Goal: Information Seeking & Learning: Check status

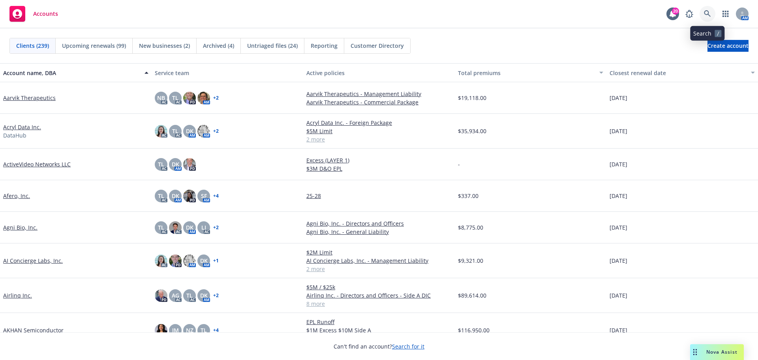
click at [706, 10] on link at bounding box center [708, 14] width 16 height 16
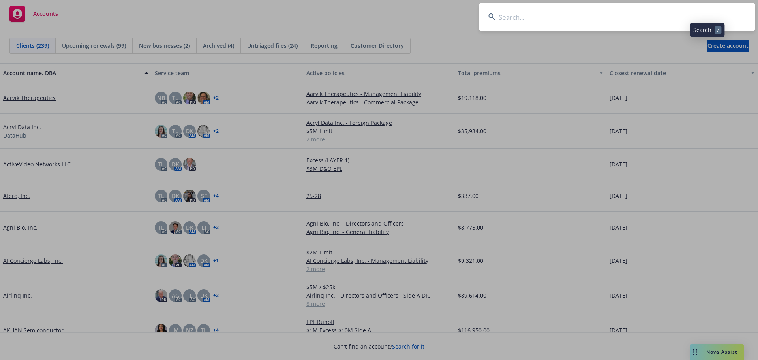
click at [664, 10] on input at bounding box center [617, 17] width 276 height 28
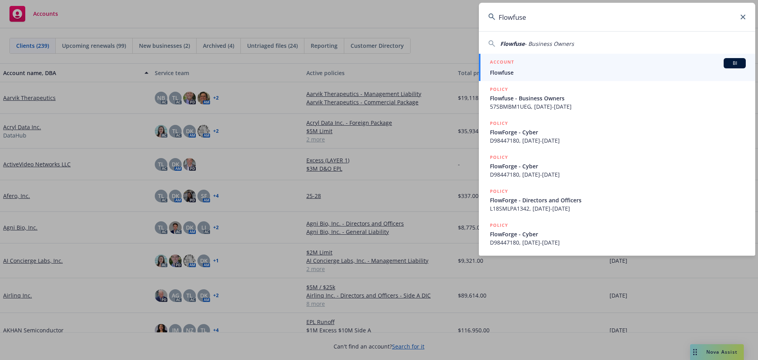
type input "Flowfuse"
click at [542, 66] on div "ACCOUNT BI" at bounding box center [618, 63] width 256 height 10
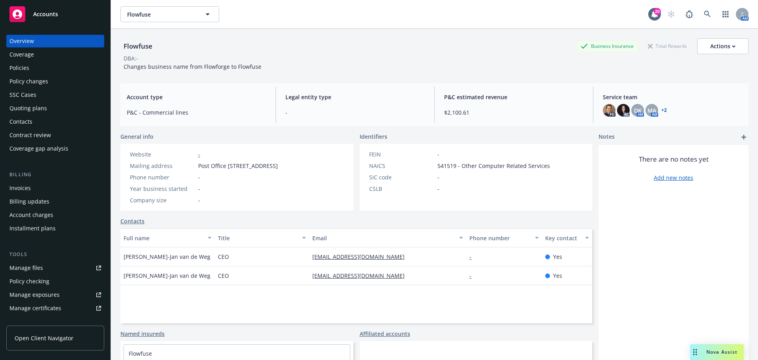
click at [46, 67] on div "Policies" at bounding box center [55, 68] width 92 height 13
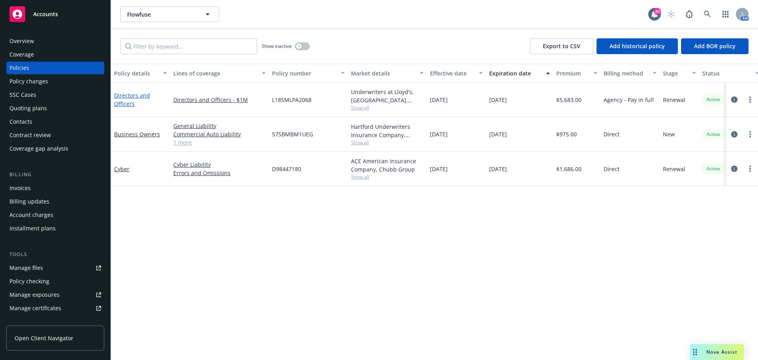
click at [135, 95] on link "Directors and Officers" at bounding box center [132, 100] width 36 height 16
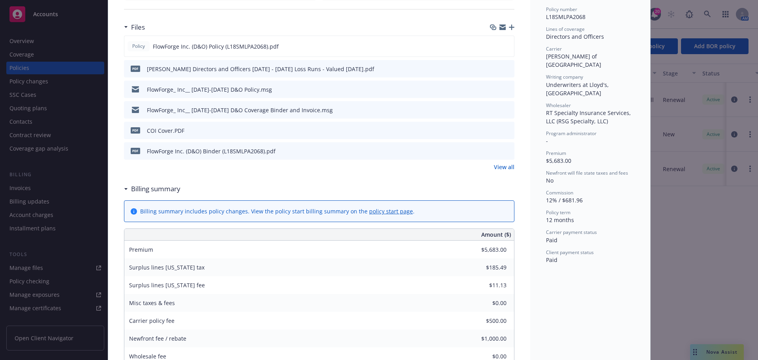
scroll to position [158, 0]
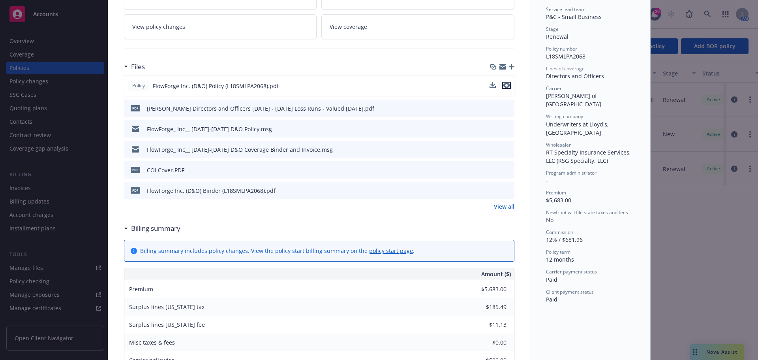
click at [503, 83] on icon "preview file" at bounding box center [506, 86] width 7 height 6
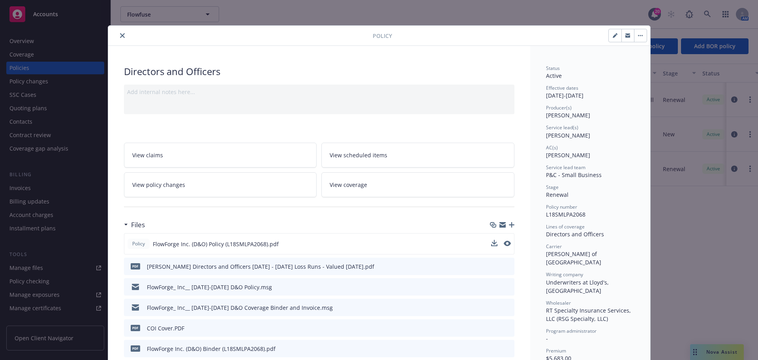
click at [120, 34] on icon "close" at bounding box center [122, 35] width 5 height 5
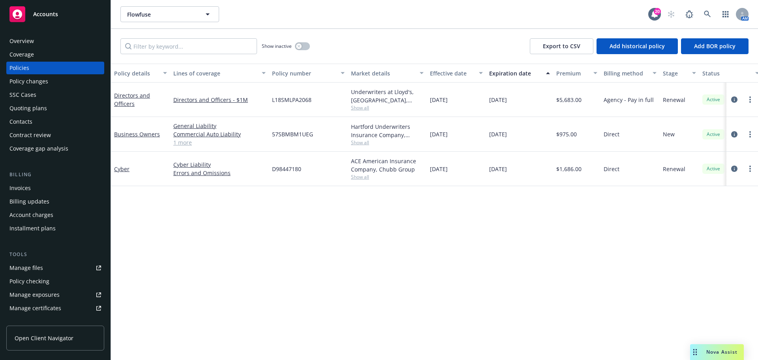
click at [36, 106] on div "Quoting plans" at bounding box center [28, 108] width 38 height 13
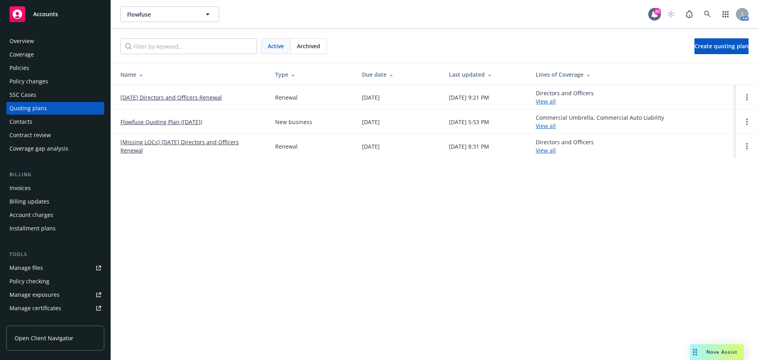
click at [178, 97] on link "11/01/25 Directors and Officers Renewal" at bounding box center [170, 97] width 101 height 8
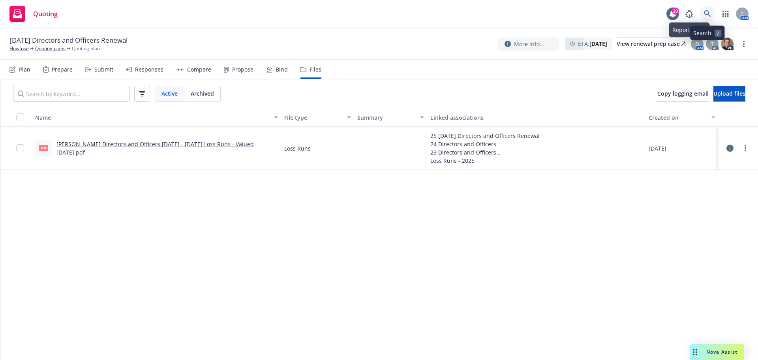
click at [706, 15] on icon at bounding box center [707, 13] width 7 height 7
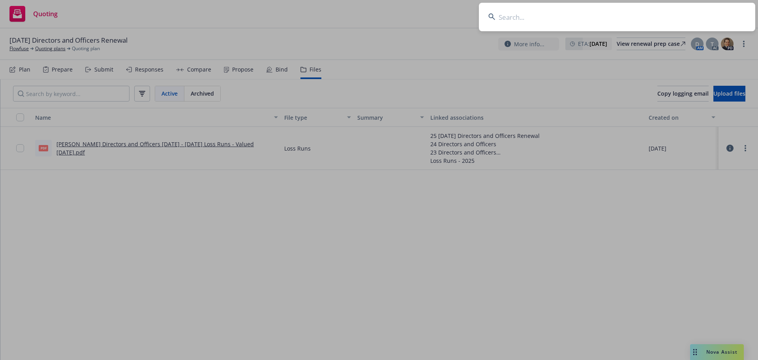
click at [697, 14] on input at bounding box center [617, 17] width 276 height 28
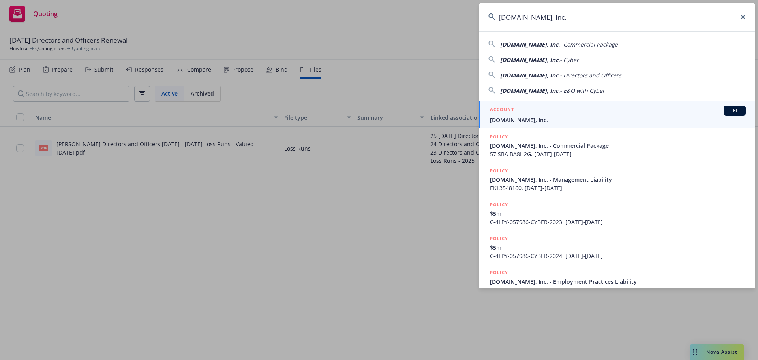
type input "[DOMAIN_NAME], Inc."
click at [540, 115] on div "ACCOUNT BI" at bounding box center [618, 110] width 256 height 10
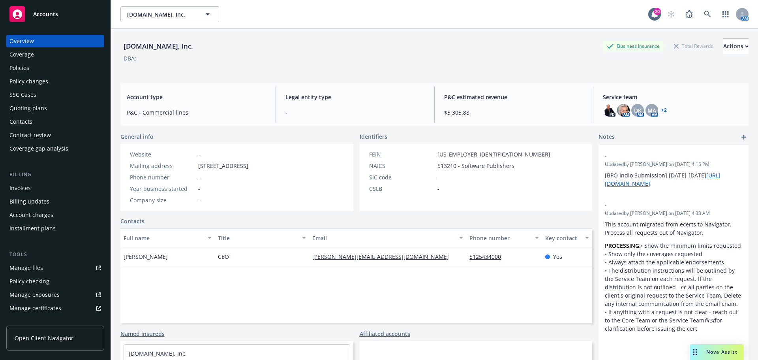
click at [49, 109] on div "Quoting plans" at bounding box center [55, 108] width 92 height 13
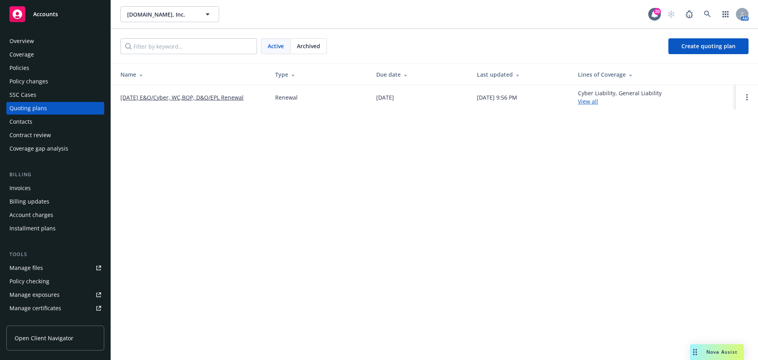
click at [162, 98] on link "[DATE] E&O/Cyber, WC,BOP, D&O/EPL Renewal" at bounding box center [181, 97] width 123 height 8
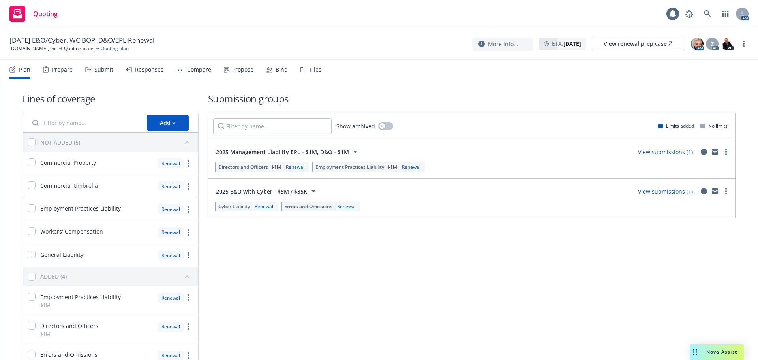
click at [316, 70] on div "Files" at bounding box center [316, 69] width 12 height 6
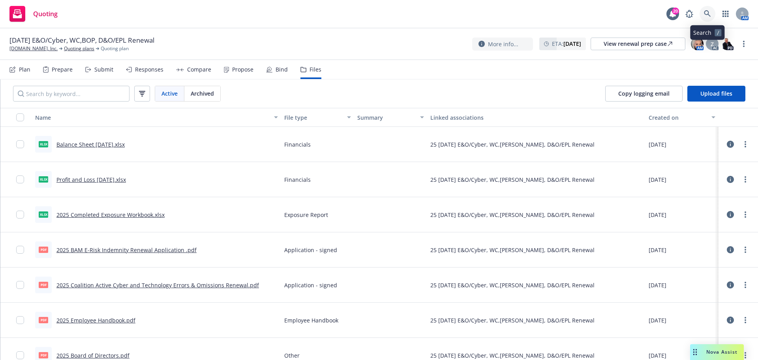
click at [707, 12] on icon at bounding box center [707, 13] width 7 height 7
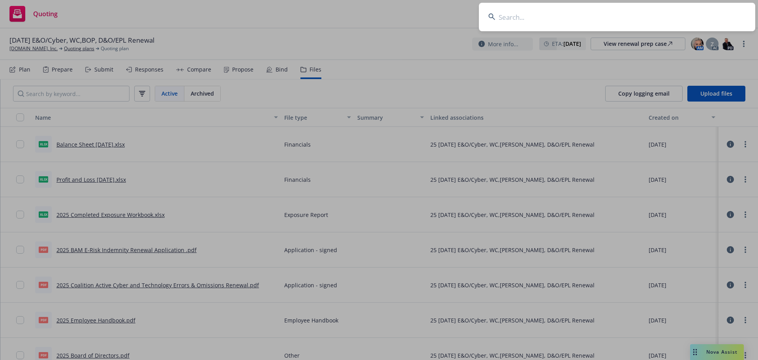
click at [686, 17] on input at bounding box center [617, 17] width 276 height 28
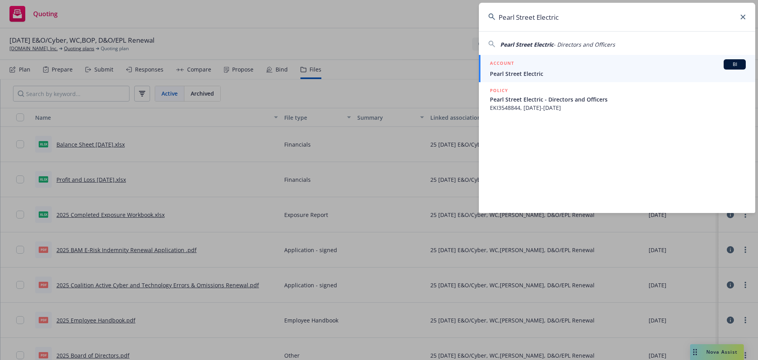
type input "Pearl Street Electric"
click at [558, 66] on div "ACCOUNT BI" at bounding box center [618, 64] width 256 height 10
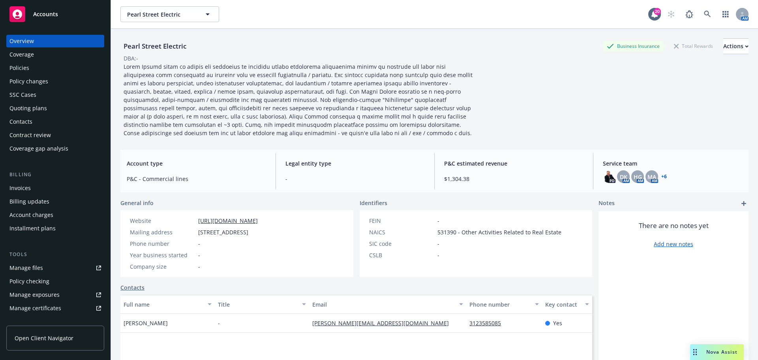
click at [51, 70] on div "Policies" at bounding box center [55, 68] width 92 height 13
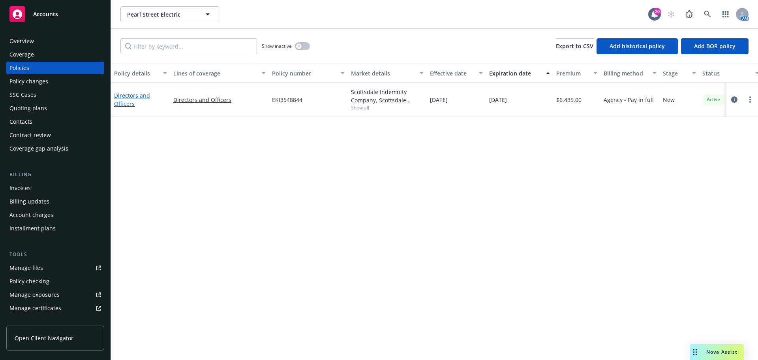
click at [133, 97] on link "Directors and Officers" at bounding box center [132, 100] width 36 height 16
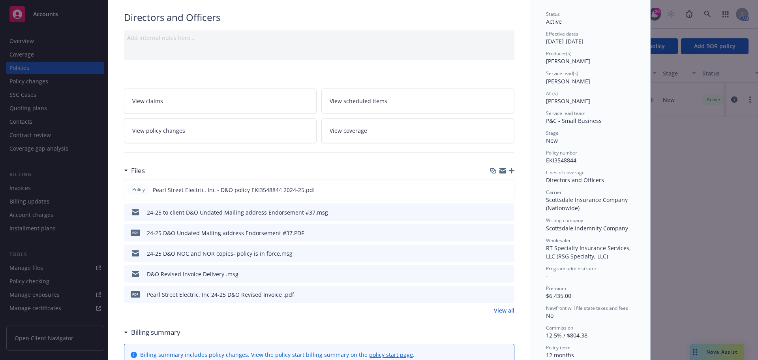
scroll to position [79, 0]
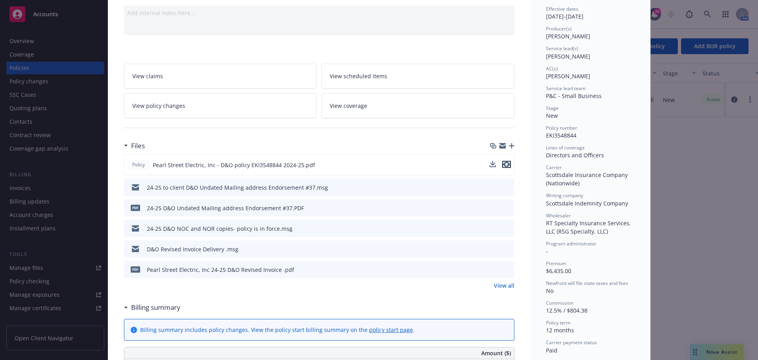
click at [503, 165] on icon "preview file" at bounding box center [506, 165] width 7 height 6
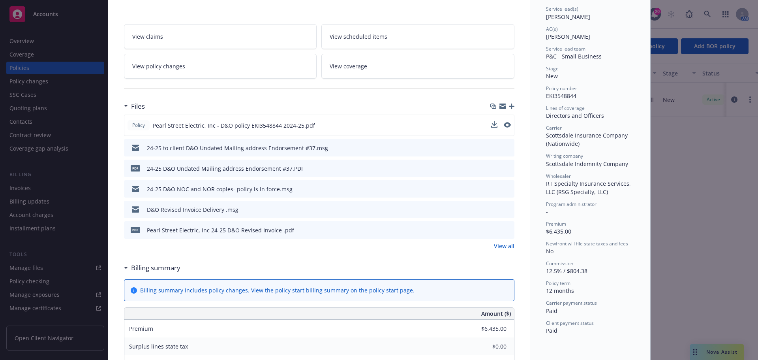
scroll to position [0, 0]
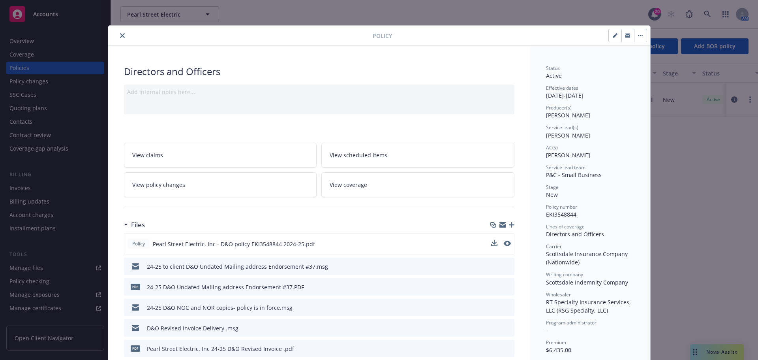
click at [120, 39] on button "close" at bounding box center [122, 35] width 9 height 9
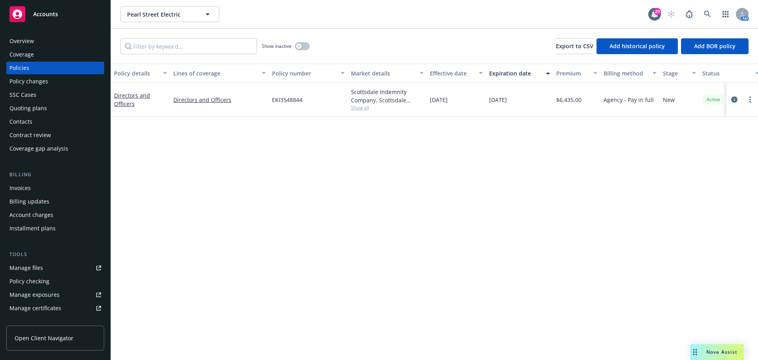
click at [45, 105] on div "Quoting plans" at bounding box center [28, 108] width 38 height 13
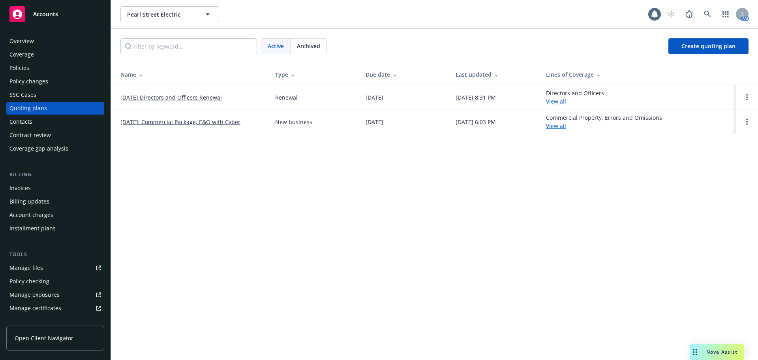
click at [172, 100] on link "[DATE] Directors and Officers Renewal" at bounding box center [170, 97] width 101 height 8
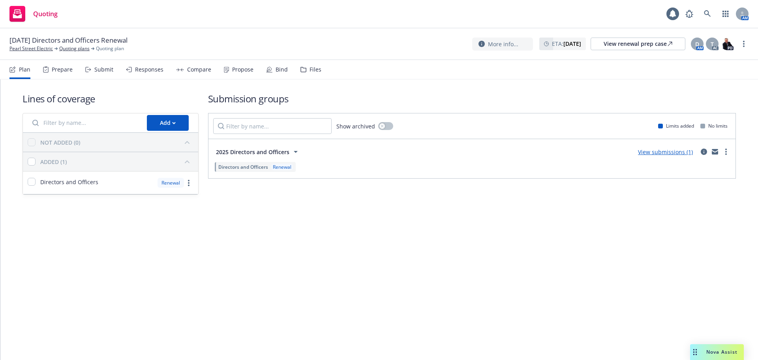
click at [313, 73] on div "Files" at bounding box center [311, 69] width 21 height 19
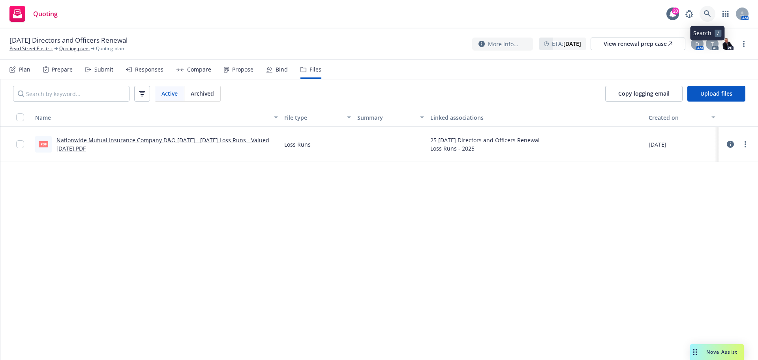
click at [705, 12] on icon at bounding box center [707, 13] width 7 height 7
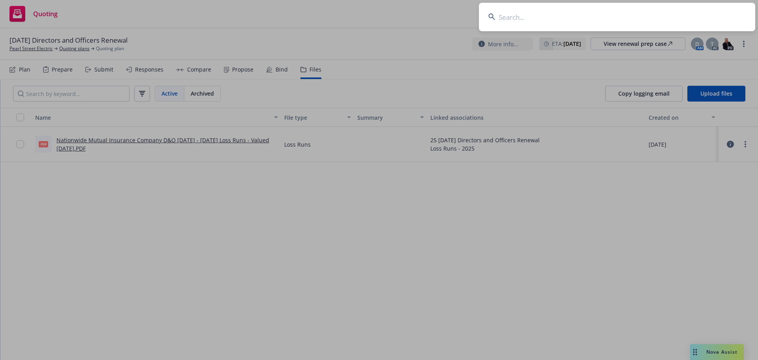
click at [698, 10] on input at bounding box center [617, 17] width 276 height 28
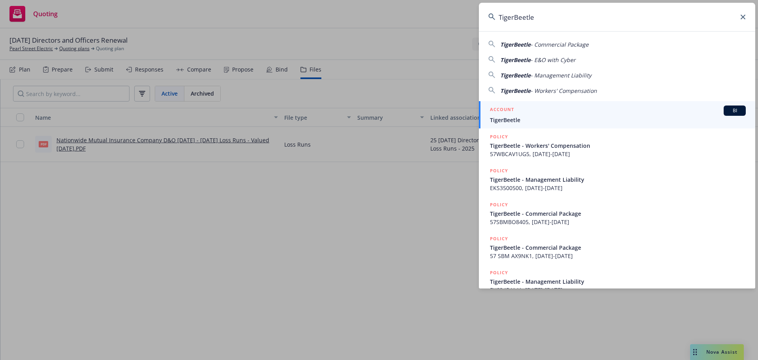
type input "TigerBeetle"
click at [534, 115] on div "ACCOUNT BI" at bounding box center [618, 110] width 256 height 10
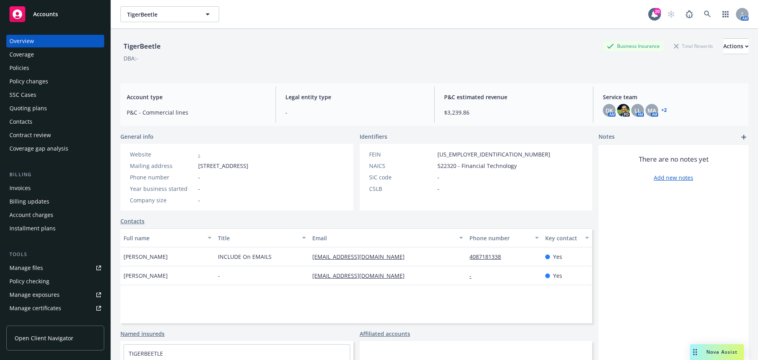
click at [51, 68] on div "Policies" at bounding box center [55, 68] width 92 height 13
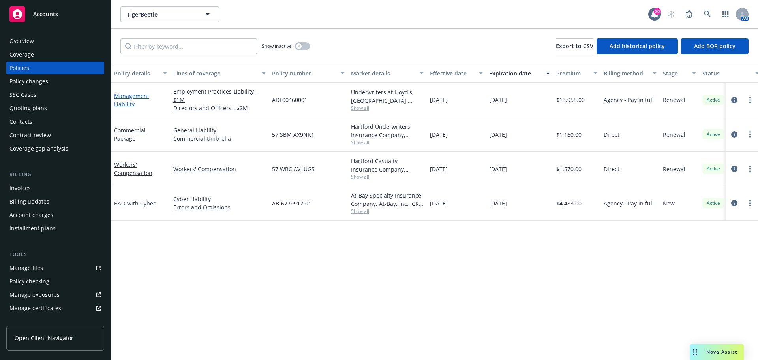
click at [129, 97] on link "Management Liability" at bounding box center [131, 100] width 35 height 16
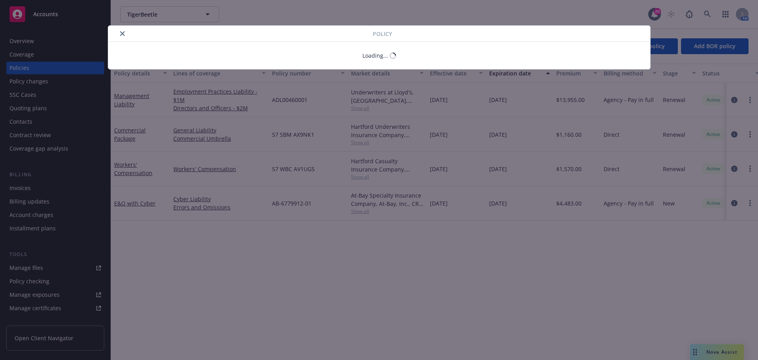
click at [124, 31] on button "close" at bounding box center [122, 33] width 9 height 9
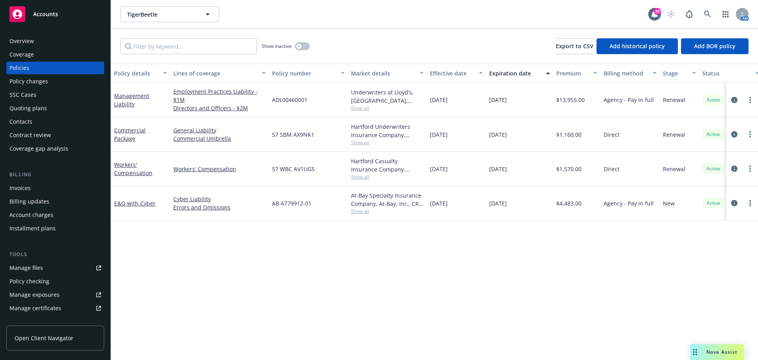
click at [45, 108] on div "Quoting plans" at bounding box center [28, 108] width 38 height 13
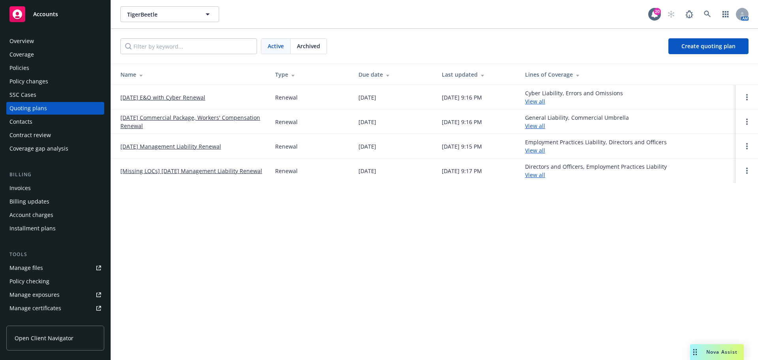
click at [154, 147] on link "11/09/25 Management Liability Renewal" at bounding box center [170, 146] width 101 height 8
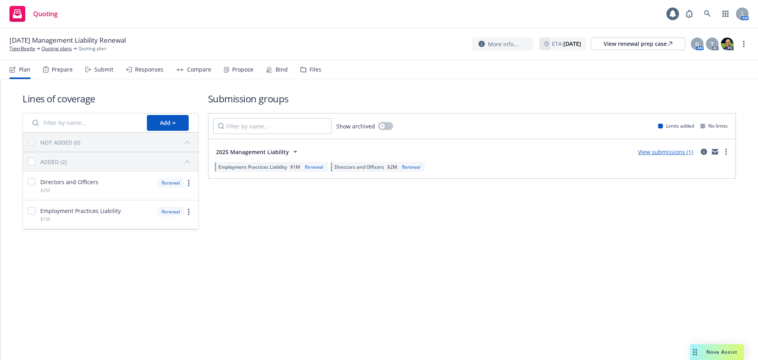
click at [314, 70] on div "Files" at bounding box center [316, 69] width 12 height 6
